Goal: Task Accomplishment & Management: Use online tool/utility

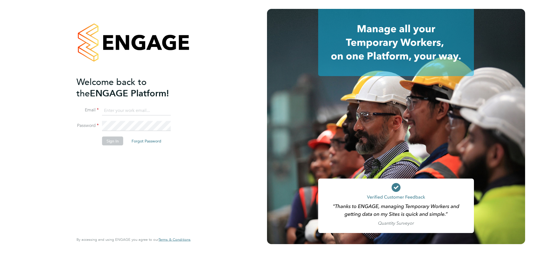
type input "coconnell@skilledcareers.co.uk"
click at [144, 176] on div "Welcome back to the ENGAGE Platform! Email coconnell@skilledcareers.co.uk Passw…" at bounding box center [130, 154] width 108 height 156
click at [116, 143] on button "Sign In" at bounding box center [112, 141] width 21 height 9
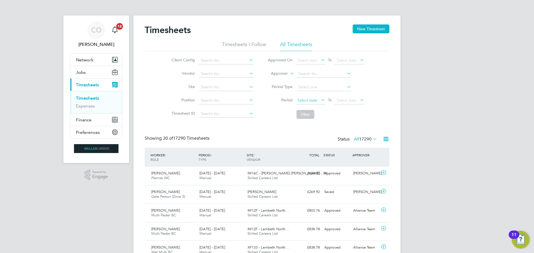
click at [315, 100] on span "Select date" at bounding box center [307, 100] width 20 height 5
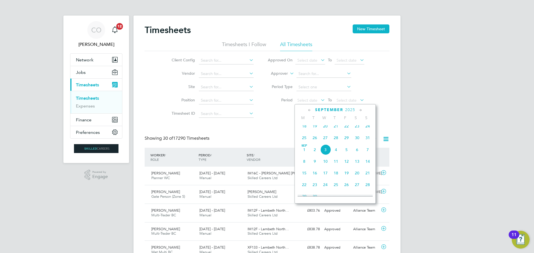
click at [303, 140] on span "25" at bounding box center [304, 138] width 11 height 11
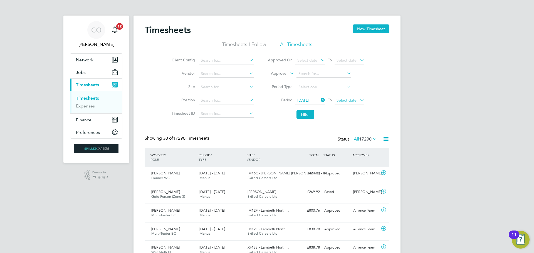
click at [351, 101] on span "Select date" at bounding box center [346, 100] width 20 height 5
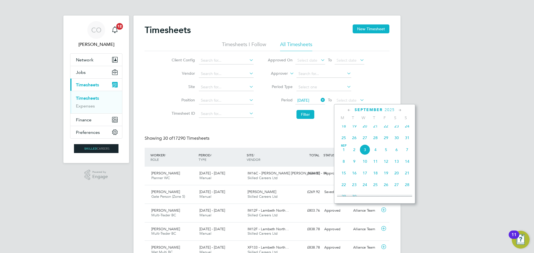
click at [407, 140] on span "31" at bounding box center [407, 138] width 11 height 11
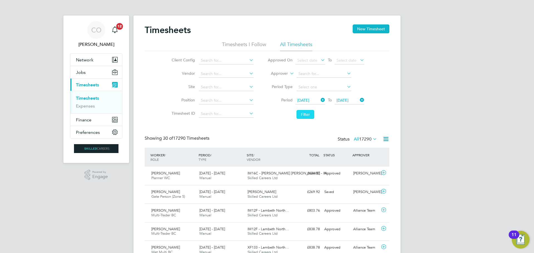
click at [304, 111] on button "Filter" at bounding box center [305, 114] width 18 height 9
click at [308, 74] on input at bounding box center [323, 74] width 55 height 8
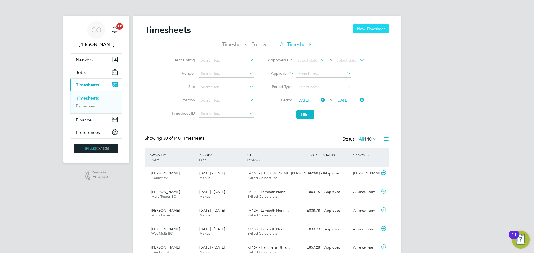
click at [381, 30] on button "New Timesheet" at bounding box center [370, 28] width 37 height 9
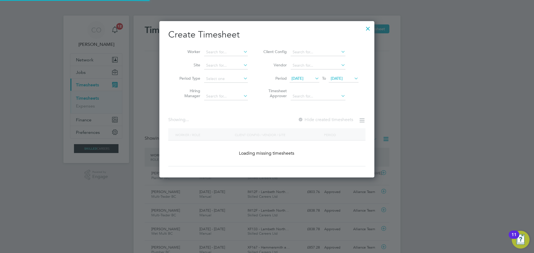
scroll to position [923, 215]
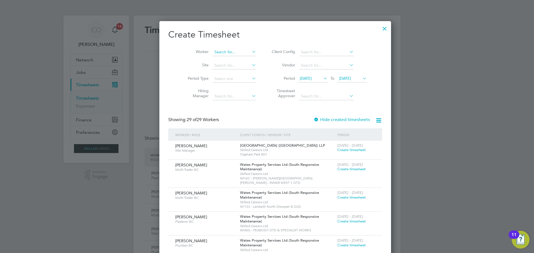
click at [212, 51] on input at bounding box center [234, 52] width 44 height 8
type input "[PERSON_NAME] or"
click at [379, 27] on div at bounding box center [384, 27] width 10 height 10
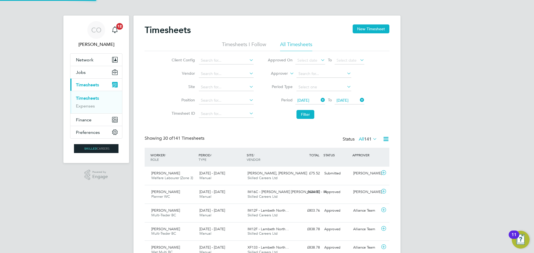
scroll to position [14, 48]
